Goal: Information Seeking & Learning: Learn about a topic

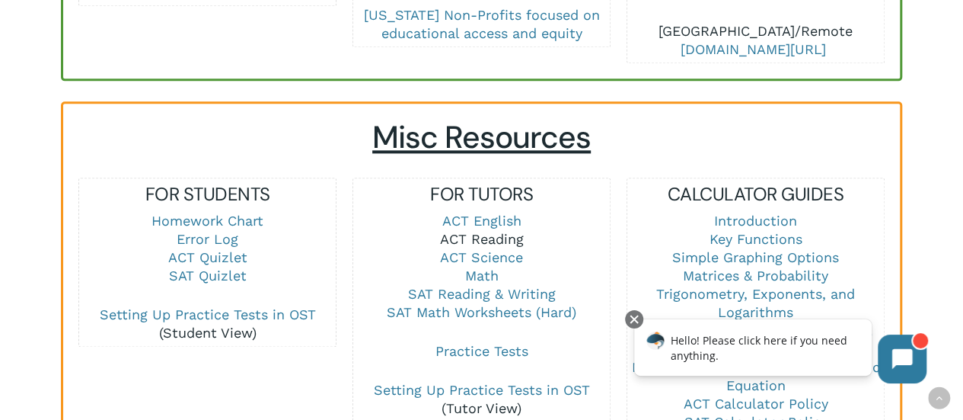
scroll to position [1001, 0]
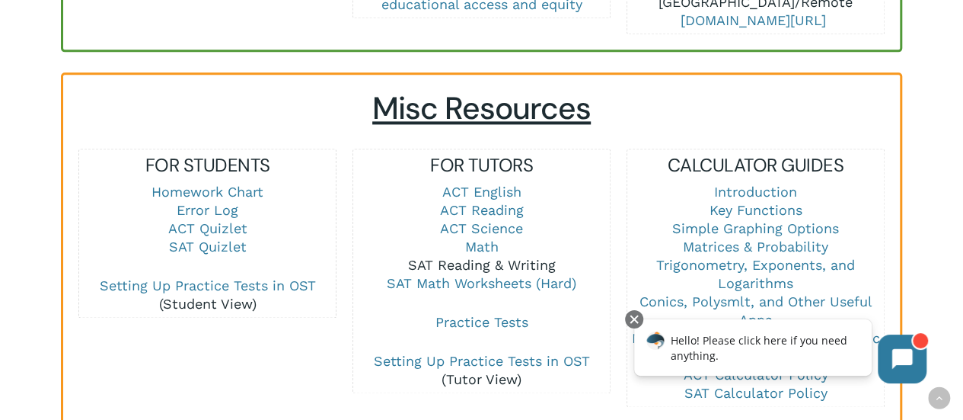
click at [455, 257] on link "SAT Reading & Writing" at bounding box center [482, 265] width 148 height 16
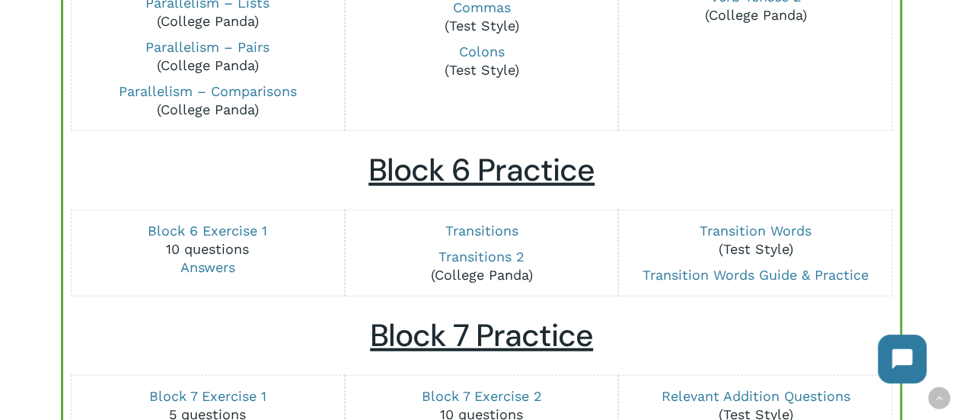
scroll to position [1727, 0]
click at [473, 228] on link "Transitions" at bounding box center [482, 230] width 73 height 16
click at [742, 272] on link "Transition Words Guide & Practice" at bounding box center [756, 274] width 226 height 16
